Goal: Navigation & Orientation: Find specific page/section

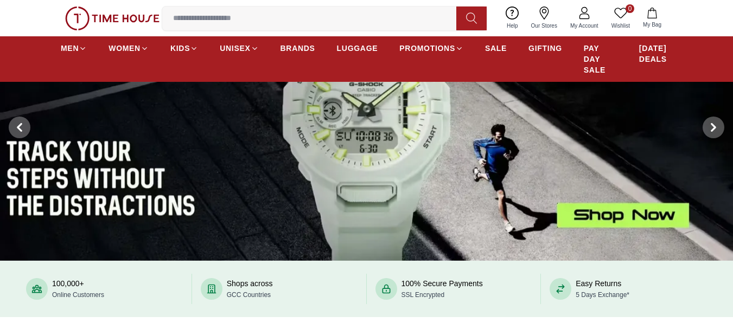
scroll to position [109, 0]
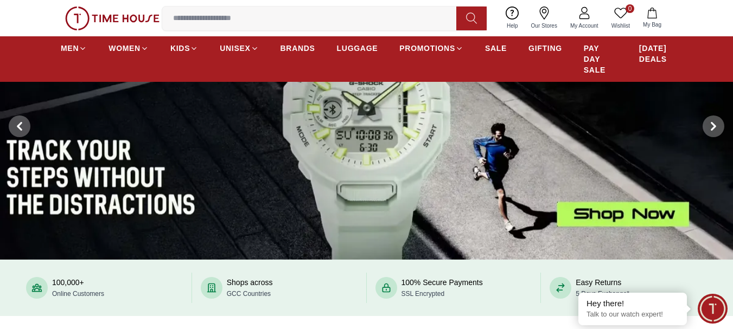
click at [635, 212] on img at bounding box center [366, 126] width 733 height 266
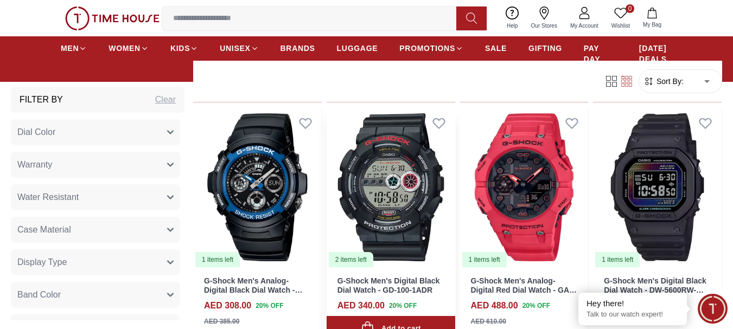
scroll to position [1411, 0]
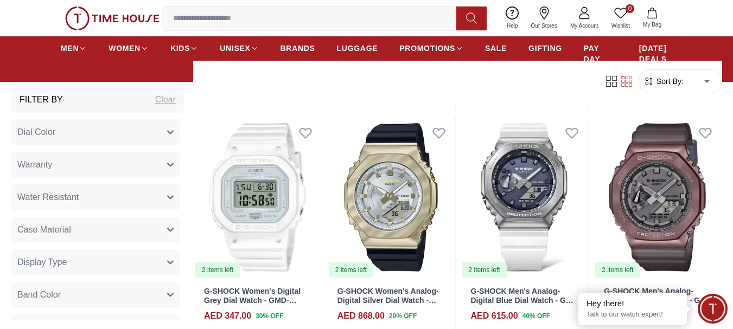
scroll to position [2604, 0]
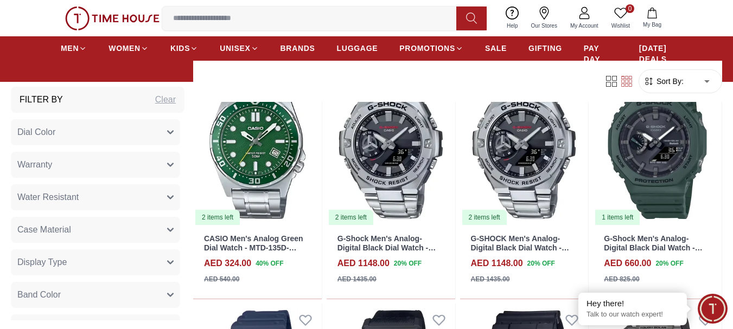
scroll to position [3418, 0]
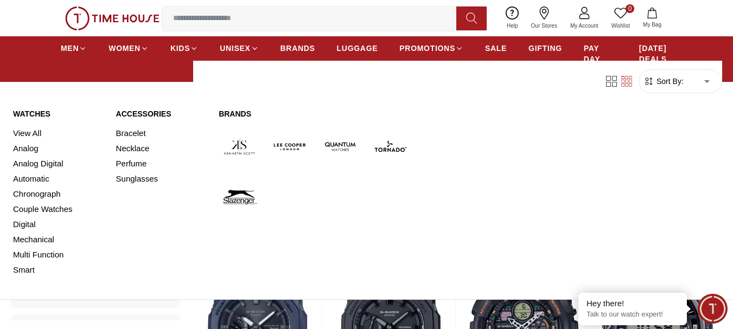
click at [385, 148] on img at bounding box center [390, 147] width 42 height 42
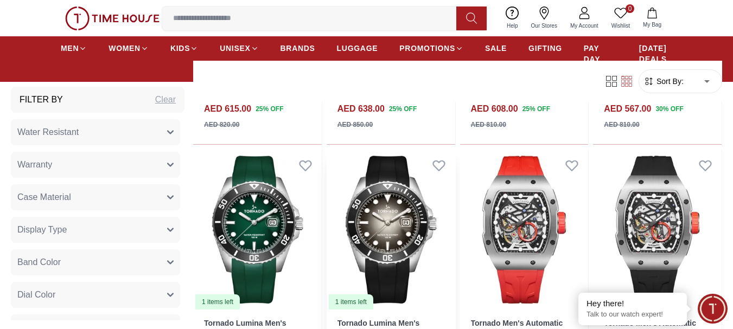
scroll to position [1411, 0]
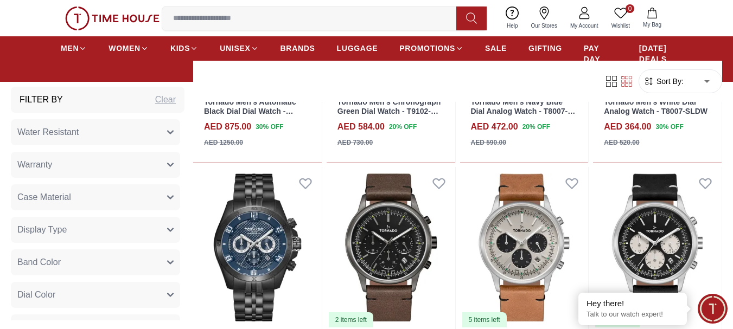
scroll to position [2116, 0]
